Goal: Information Seeking & Learning: Learn about a topic

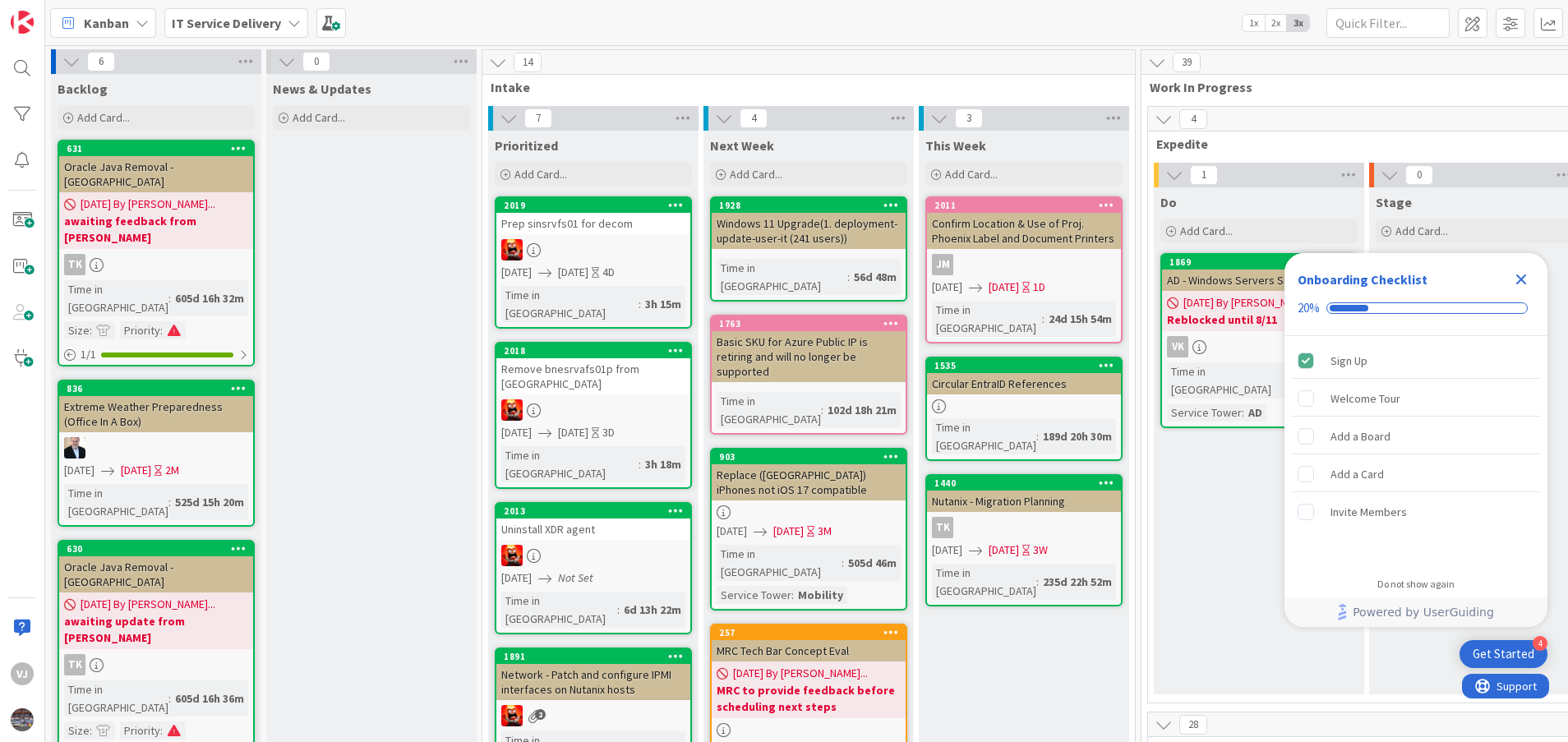
click at [1522, 271] on icon "Close Checklist" at bounding box center [1521, 279] width 20 height 20
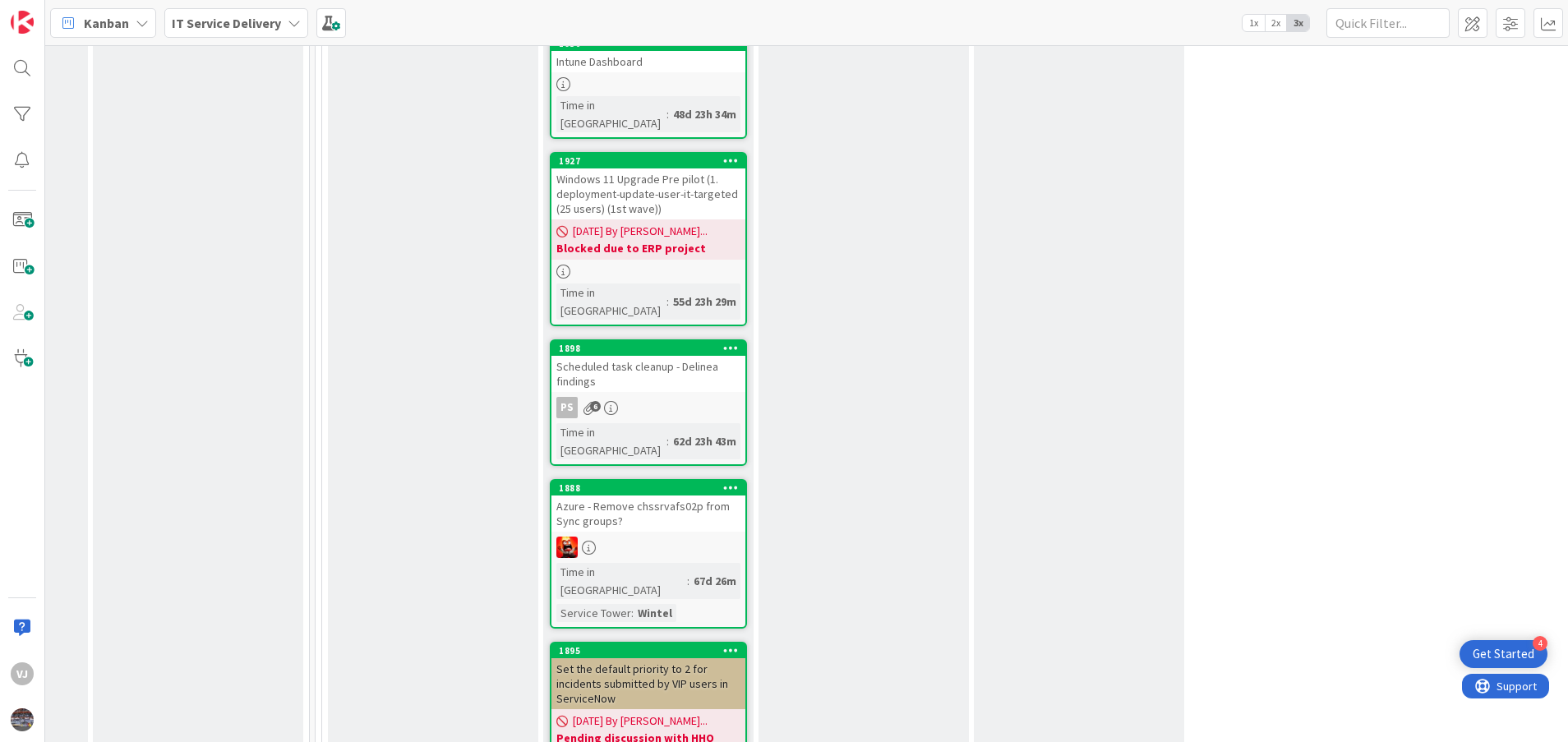
scroll to position [2836, 826]
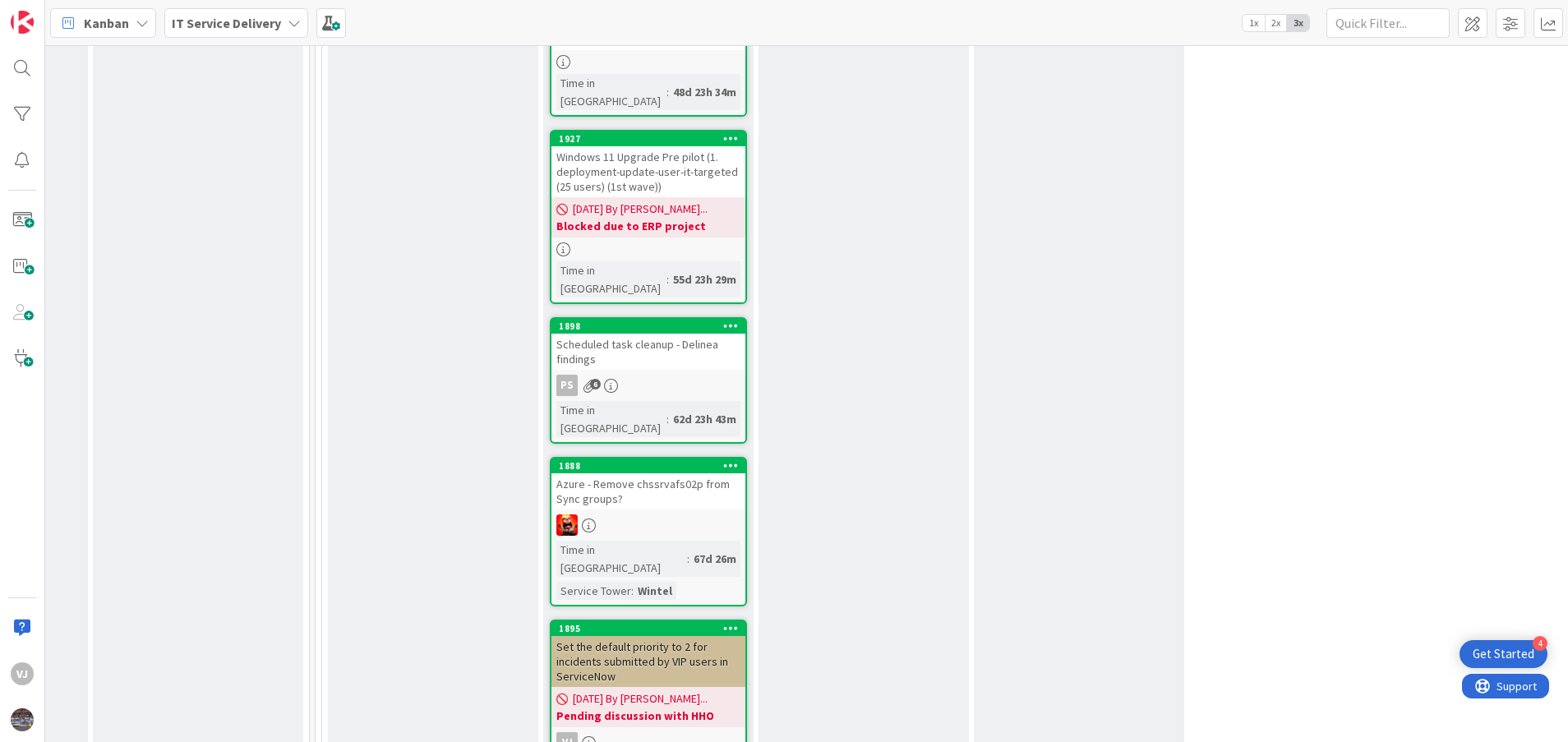
click at [639, 636] on div "Set the default priority to 2 for incidents submitted by VIP users in ServiceNow" at bounding box center [648, 662] width 194 height 51
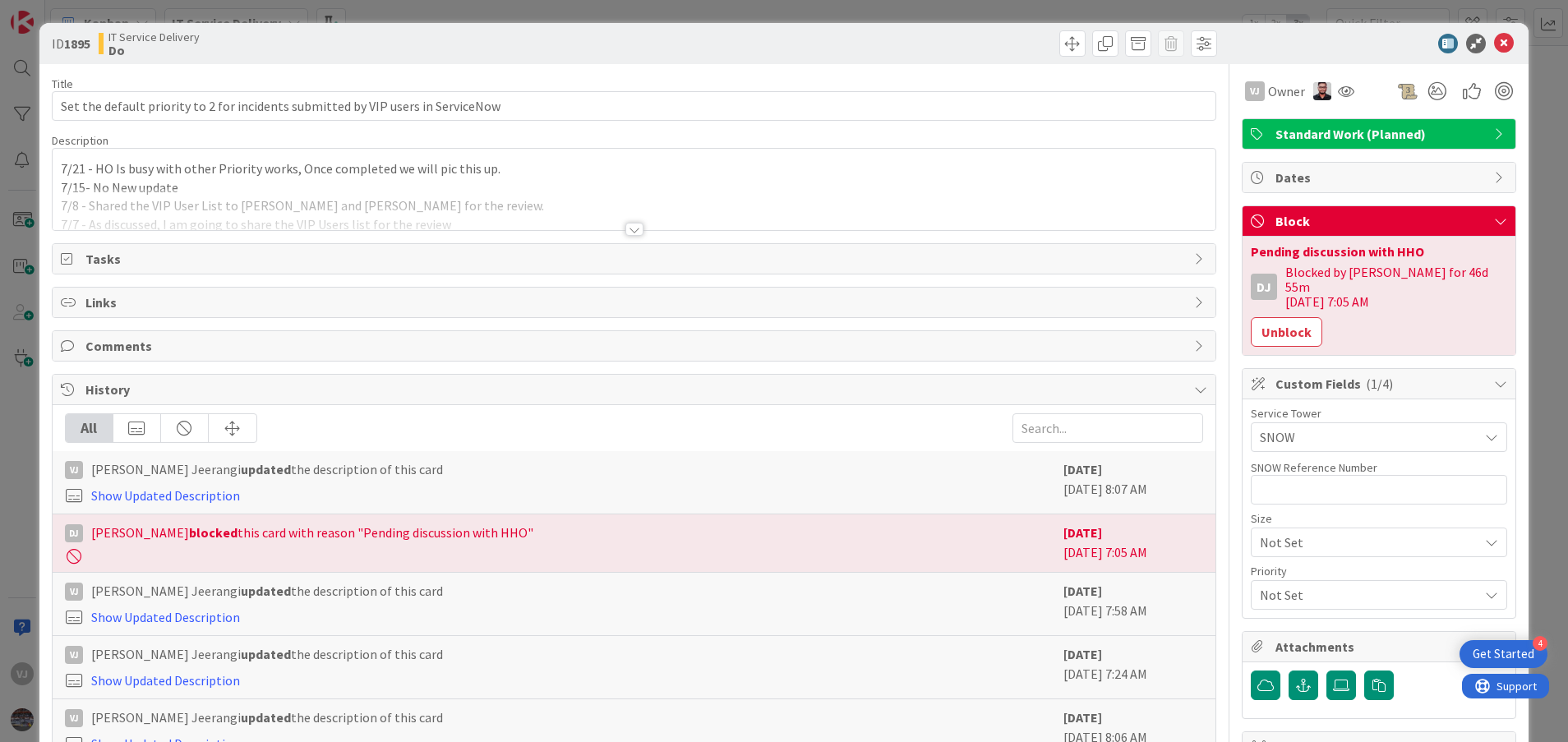
click at [626, 232] on div at bounding box center [634, 229] width 18 height 13
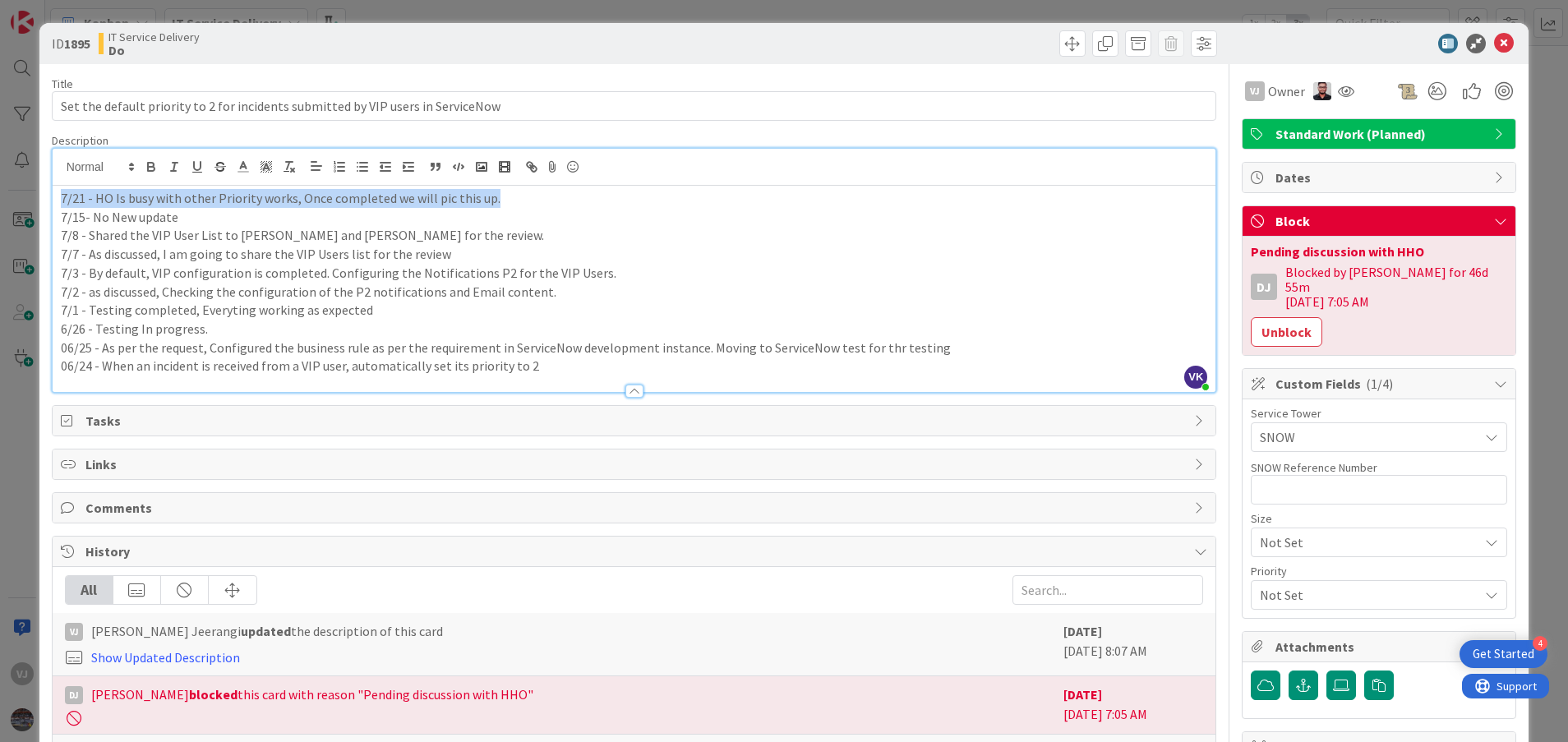
drag, startPoint x: 491, startPoint y: 206, endPoint x: 52, endPoint y: 188, distance: 439.4
click at [52, 188] on div "7/21 - HO Is busy with other Priority works, Once completed we will pic this up…" at bounding box center [634, 289] width 1164 height 206
copy p "7/21 - HO Is busy with other Priority works, Once completed we will pic this up."
click at [61, 196] on p "7/21 - HO Is busy with other Priority works, Once completed we will pic this up." at bounding box center [634, 199] width 1147 height 19
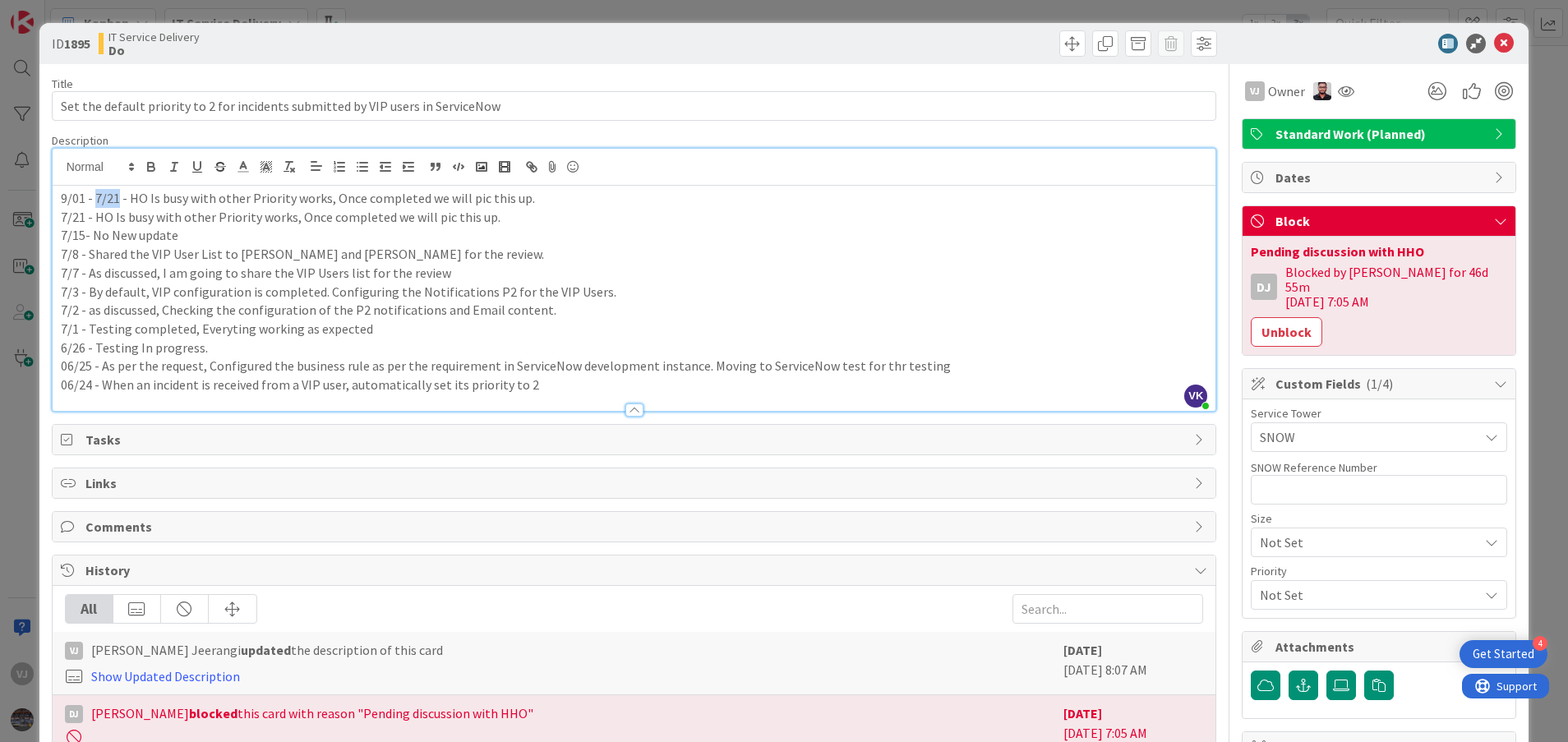
drag, startPoint x: 116, startPoint y: 191, endPoint x: 94, endPoint y: 189, distance: 22.1
click at [94, 189] on p "9/01 - 7/21 - HO Is busy with other Priority works, Once completed we will pic …" at bounding box center [634, 199] width 1147 height 19
click at [1494, 40] on icon at bounding box center [1504, 44] width 20 height 20
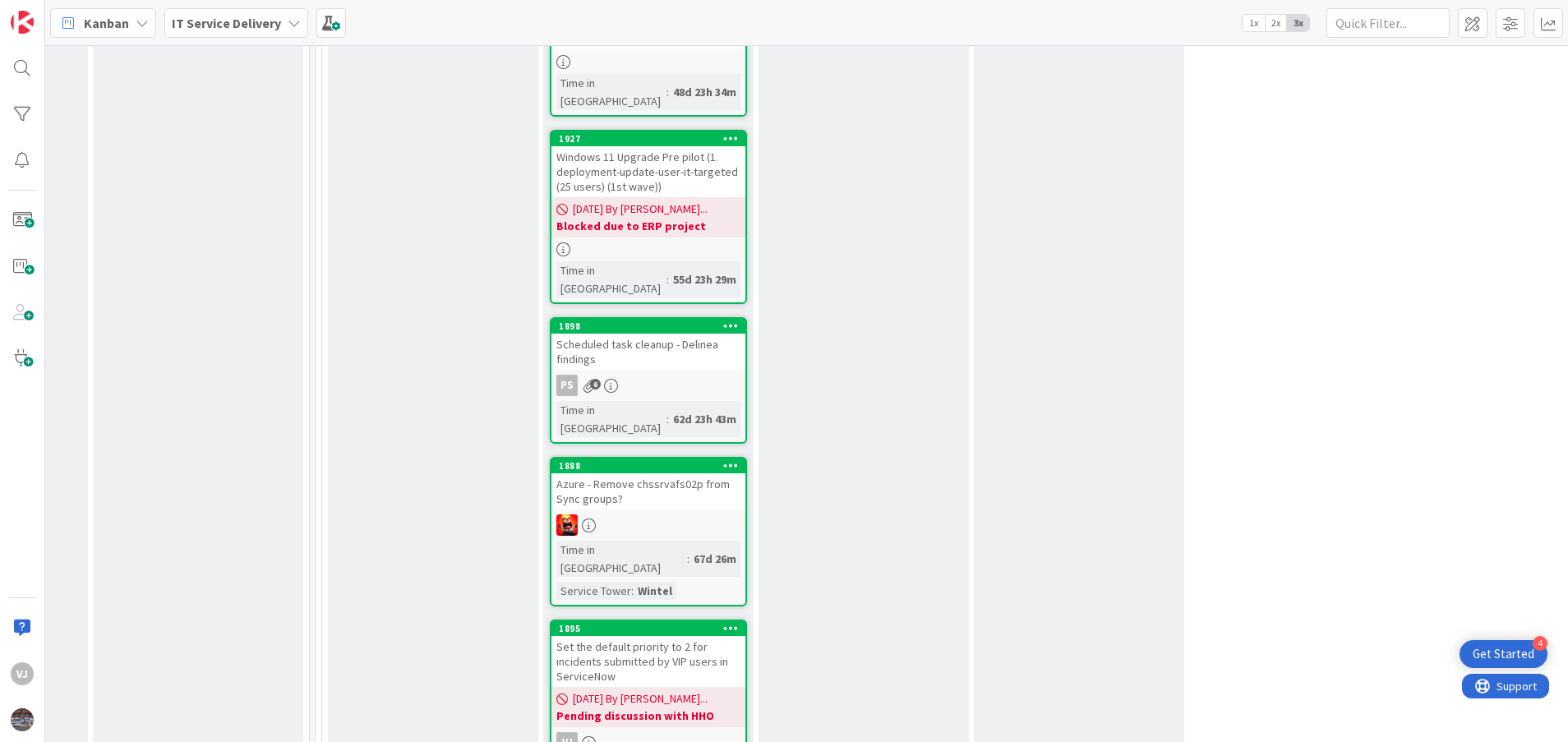
click at [813, 321] on div "Stage Add Card..." at bounding box center [864, 471] width 210 height 5026
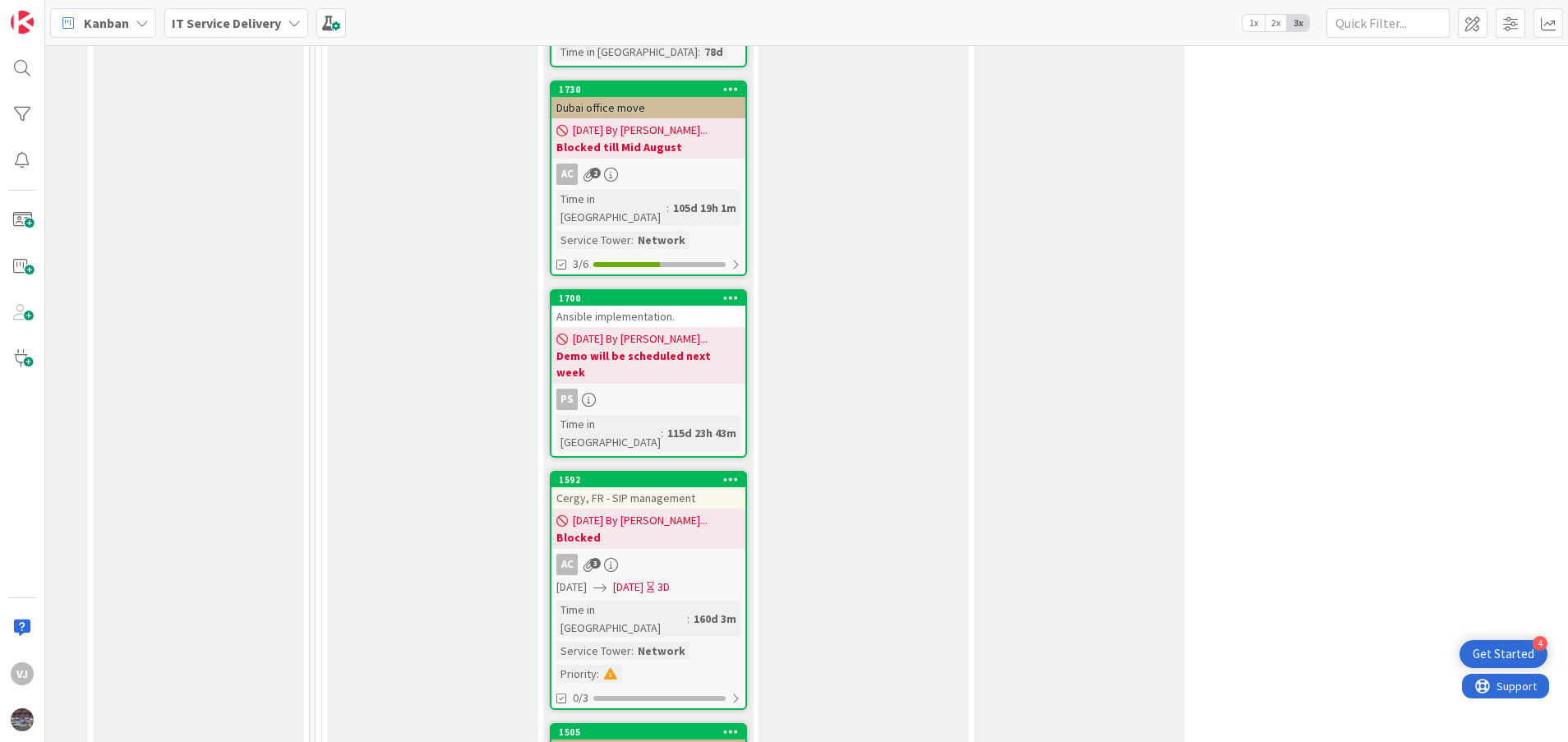
scroll to position [3822, 826]
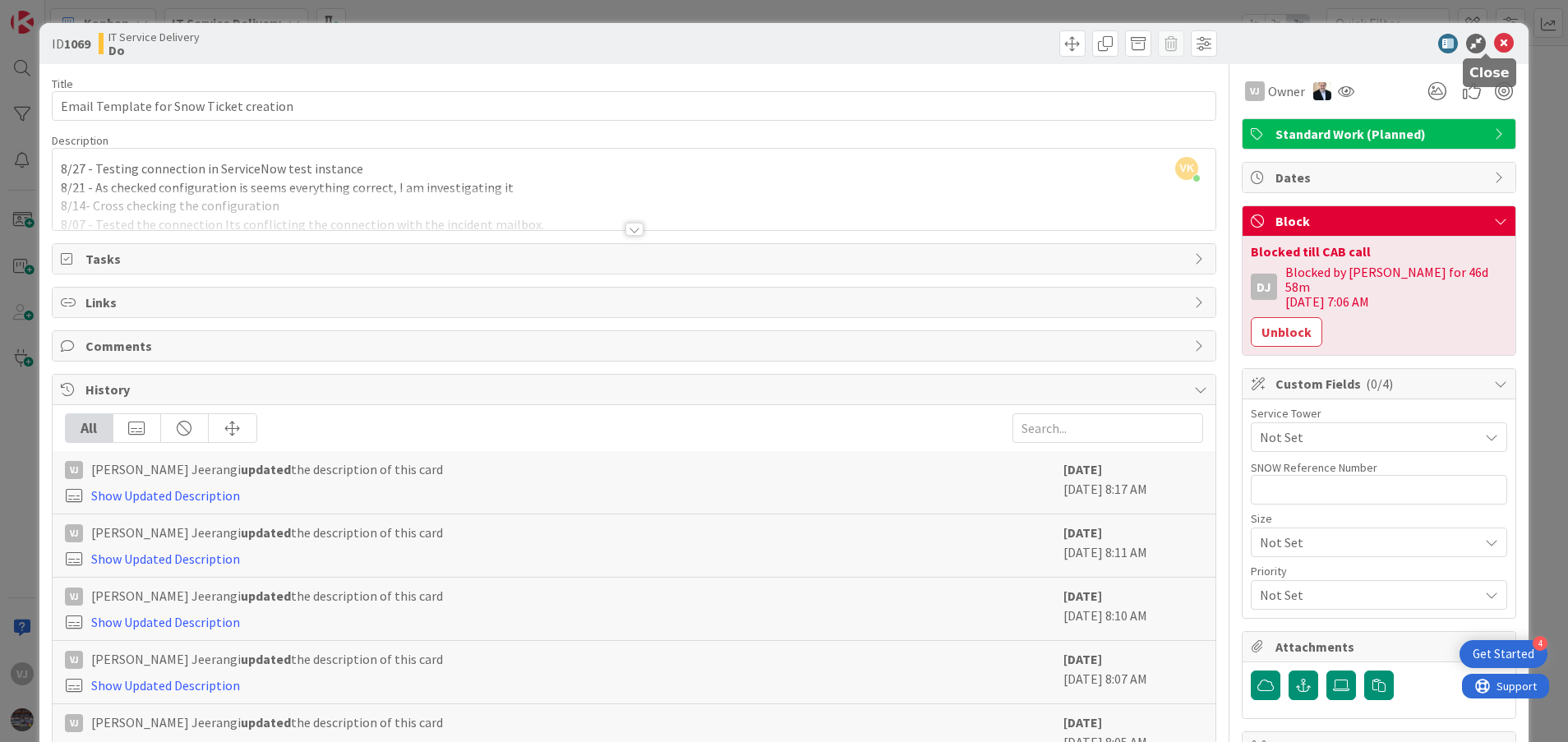
click at [1494, 38] on icon at bounding box center [1504, 44] width 20 height 20
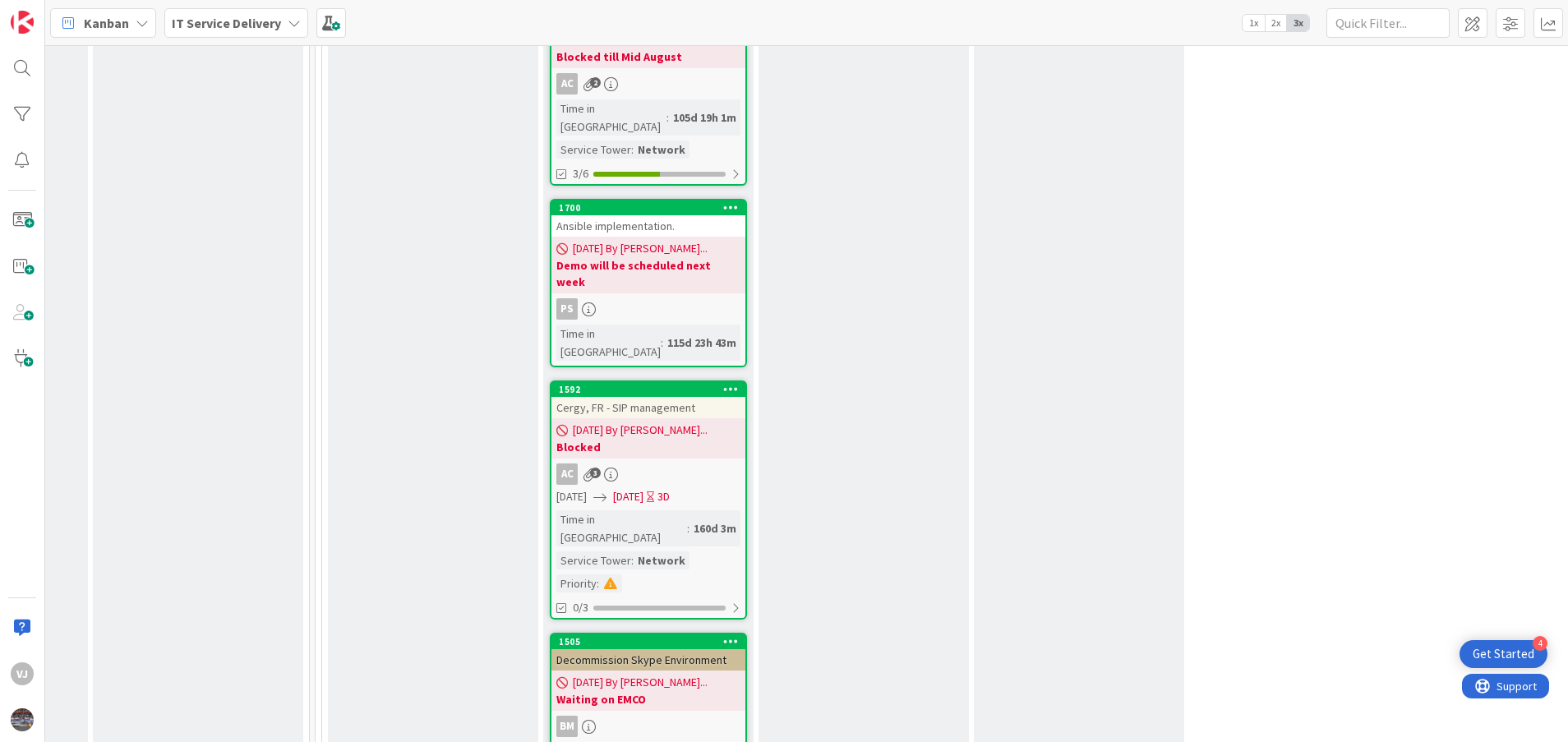
scroll to position [3699, 826]
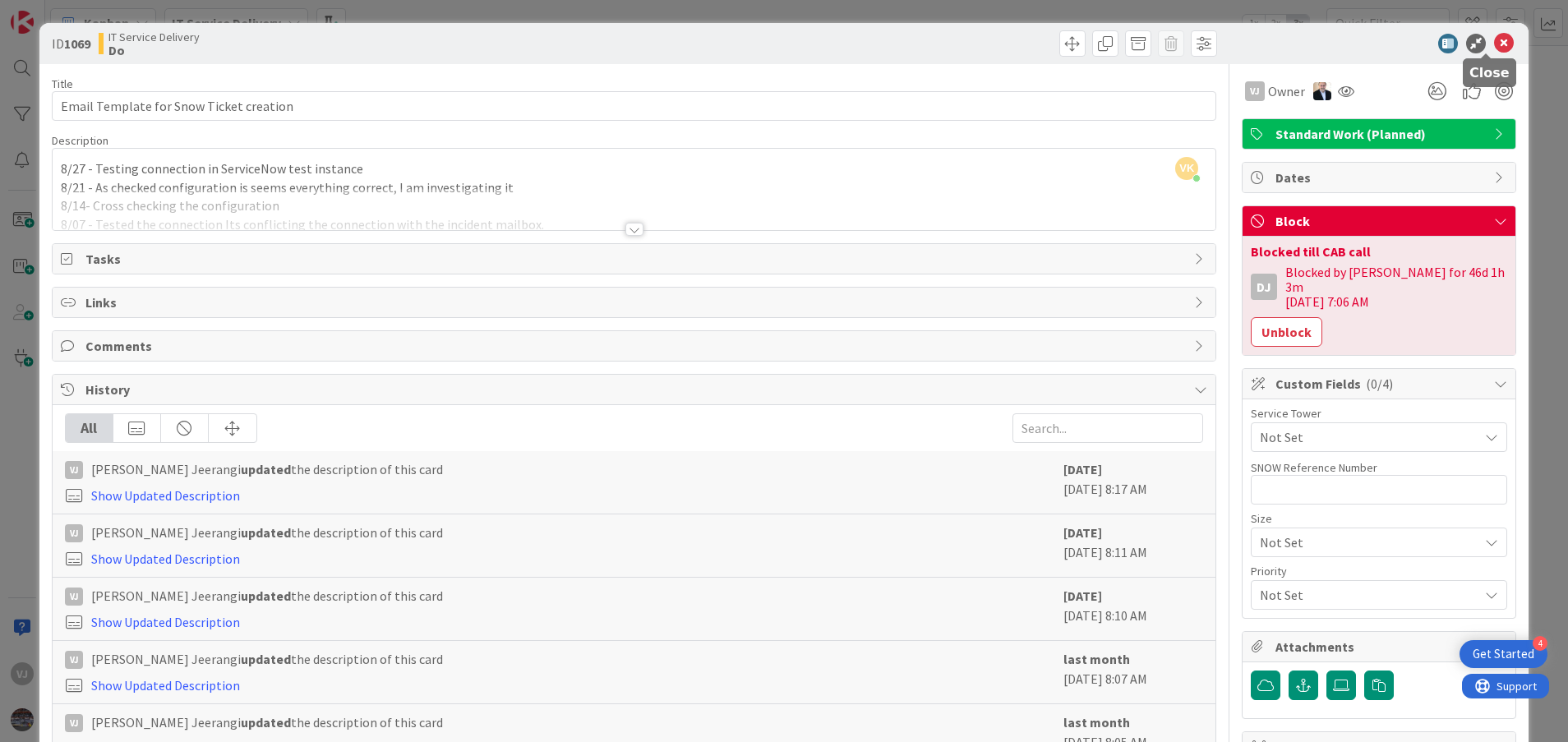
click at [1494, 49] on icon at bounding box center [1504, 44] width 20 height 20
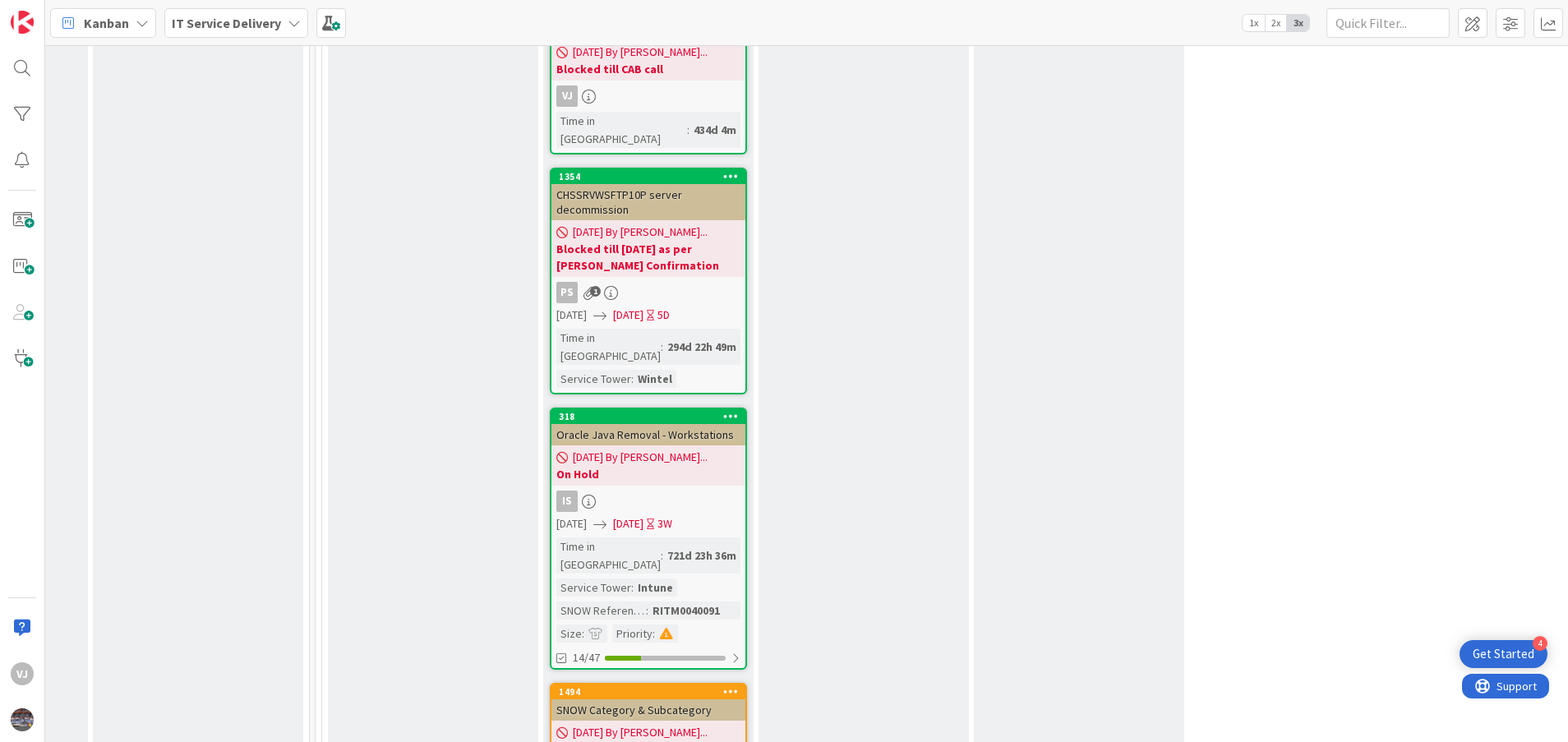
scroll to position [4685, 826]
